Goal: Information Seeking & Learning: Learn about a topic

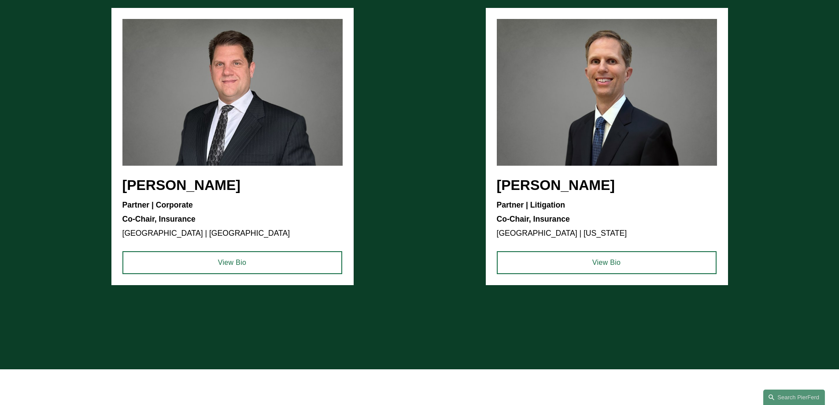
scroll to position [1443, 0]
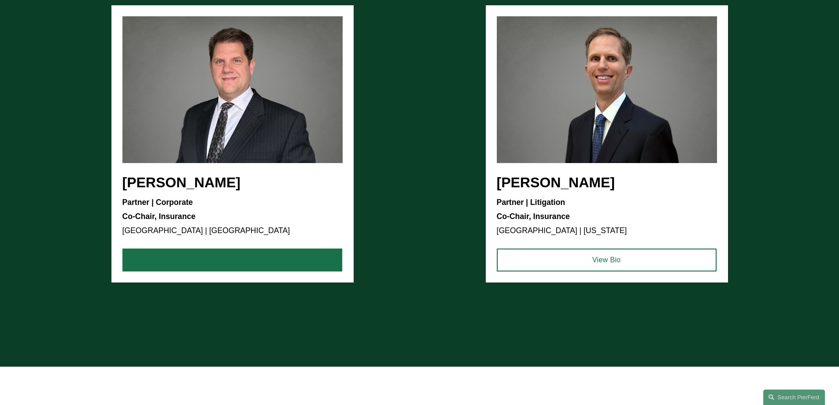
click at [198, 264] on link "View Bio" at bounding box center [232, 259] width 220 height 23
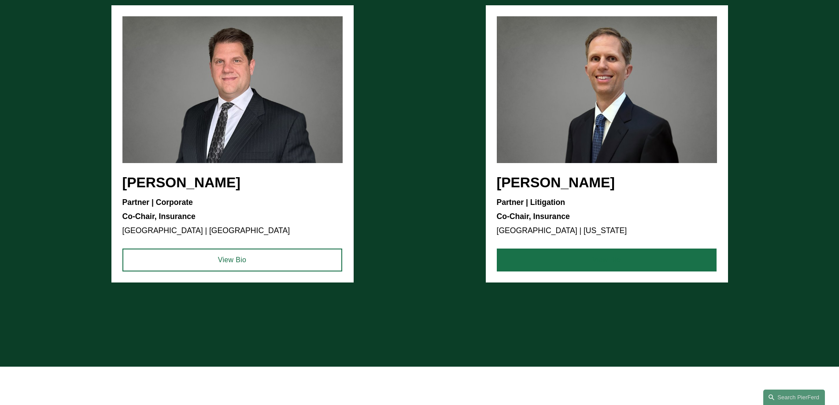
click at [618, 263] on link "View Bio" at bounding box center [607, 259] width 220 height 23
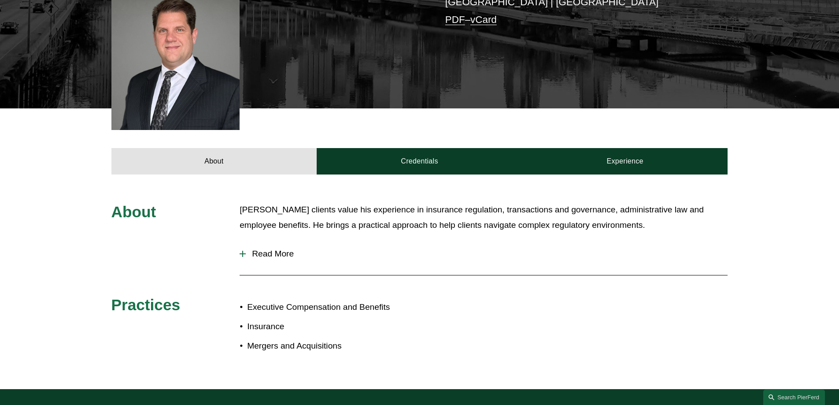
scroll to position [268, 0]
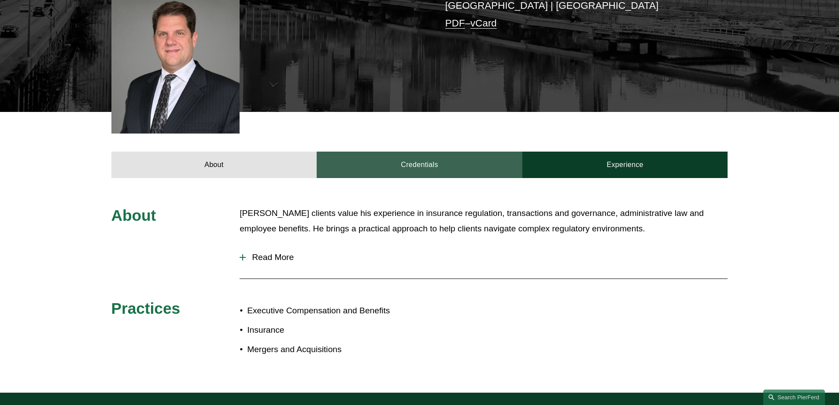
click at [409, 151] on link "Credentials" at bounding box center [420, 164] width 206 height 26
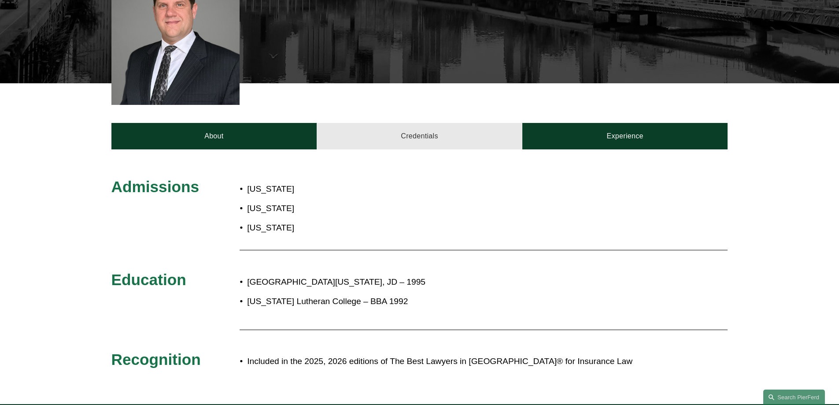
scroll to position [312, 0]
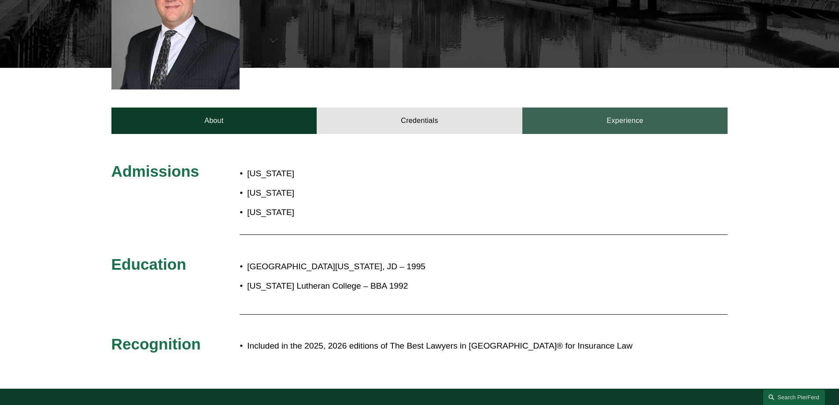
click at [569, 110] on link "Experience" at bounding box center [625, 120] width 206 height 26
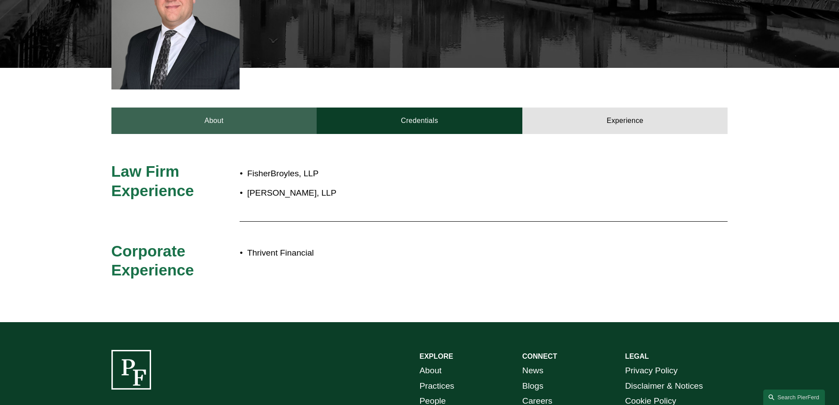
click at [209, 109] on link "About" at bounding box center [214, 120] width 206 height 26
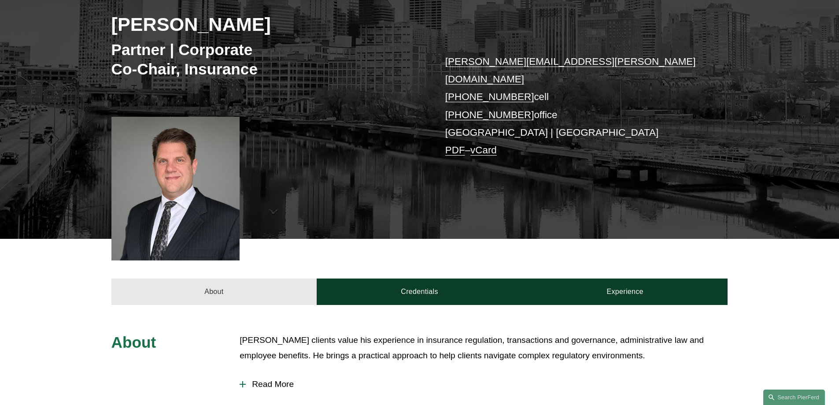
scroll to position [136, 0]
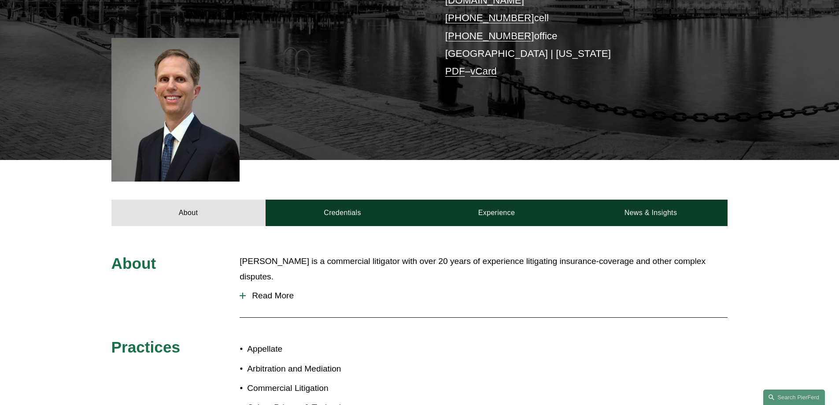
scroll to position [264, 0]
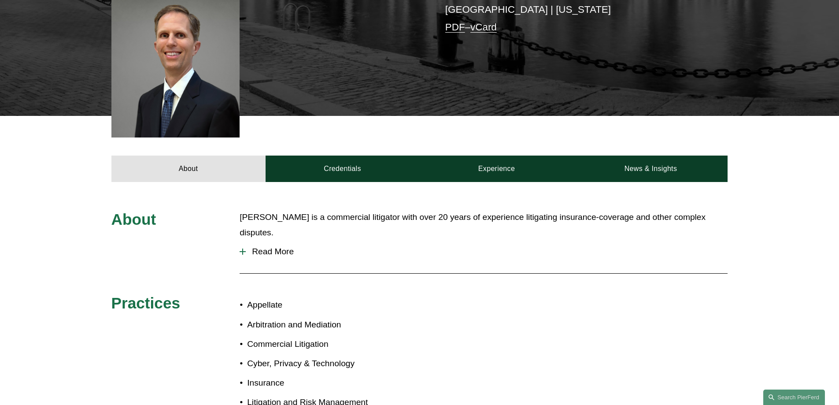
click at [260, 247] on span "Read More" at bounding box center [487, 252] width 482 height 10
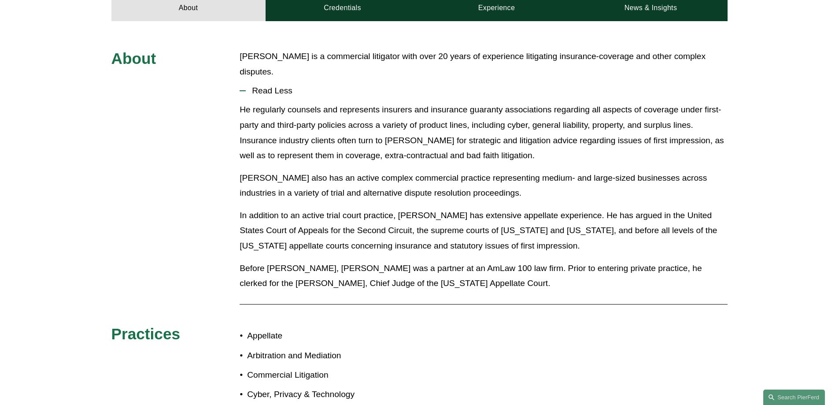
scroll to position [161, 0]
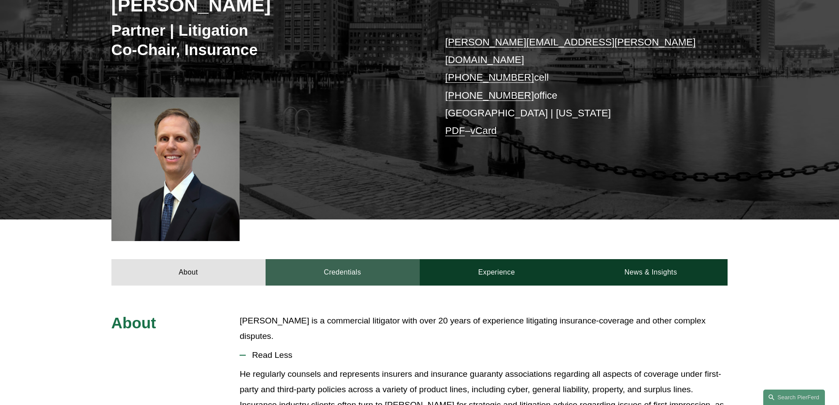
click at [350, 259] on link "Credentials" at bounding box center [342, 272] width 154 height 26
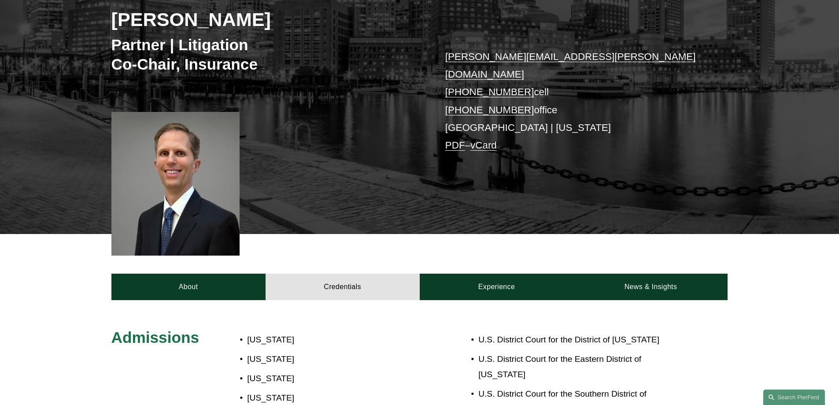
scroll to position [205, 0]
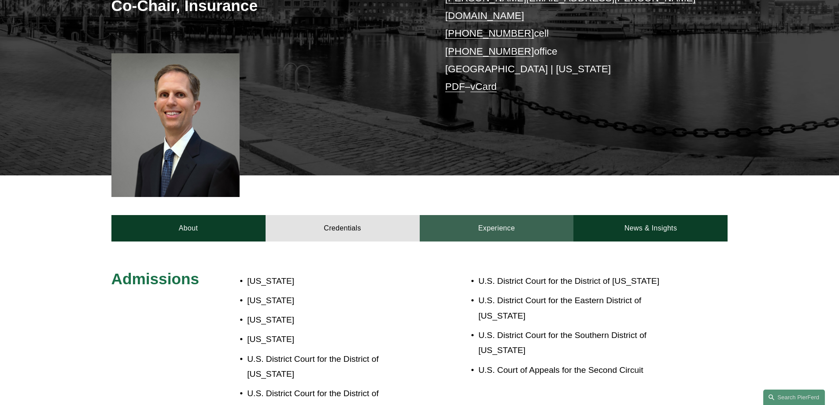
click at [518, 219] on link "Experience" at bounding box center [497, 228] width 154 height 26
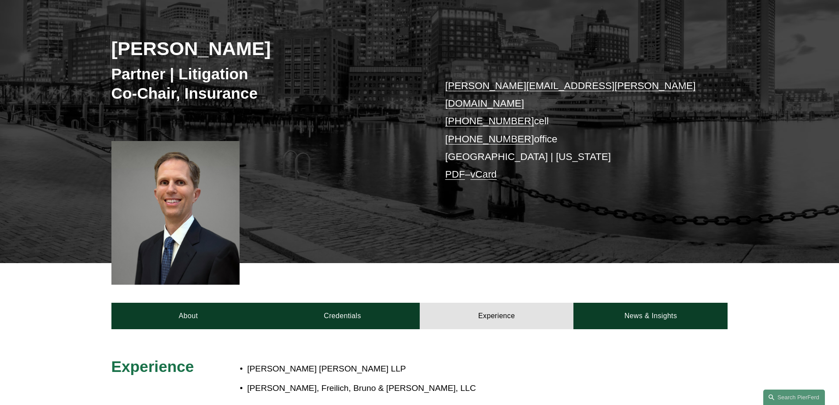
scroll to position [117, 0]
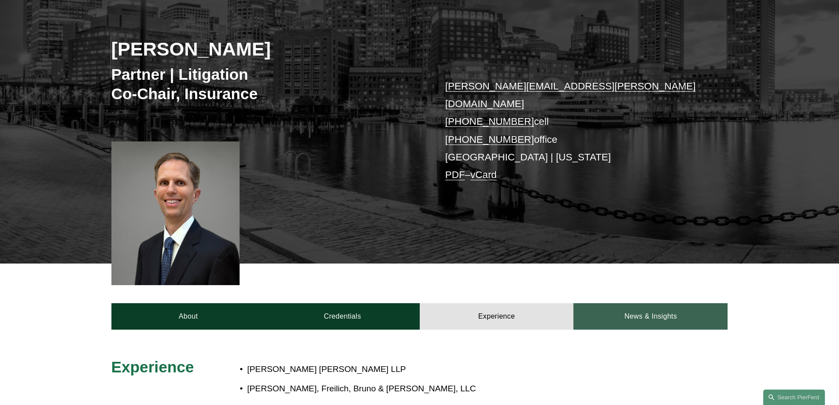
click at [648, 306] on link "News & Insights" at bounding box center [650, 316] width 154 height 26
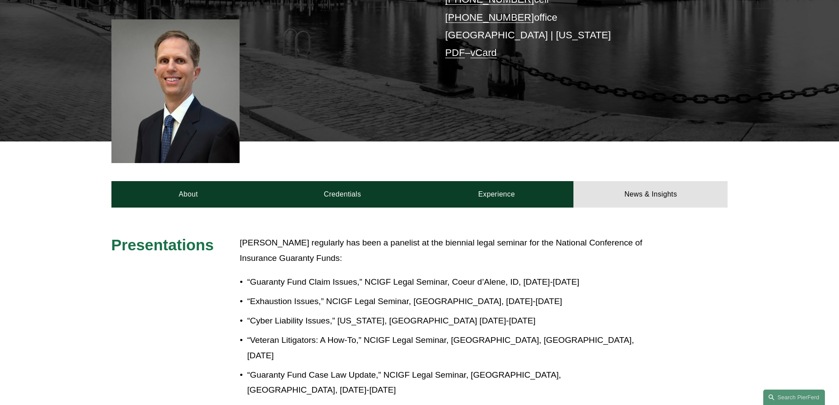
scroll to position [249, 0]
